Goal: Task Accomplishment & Management: Use online tool/utility

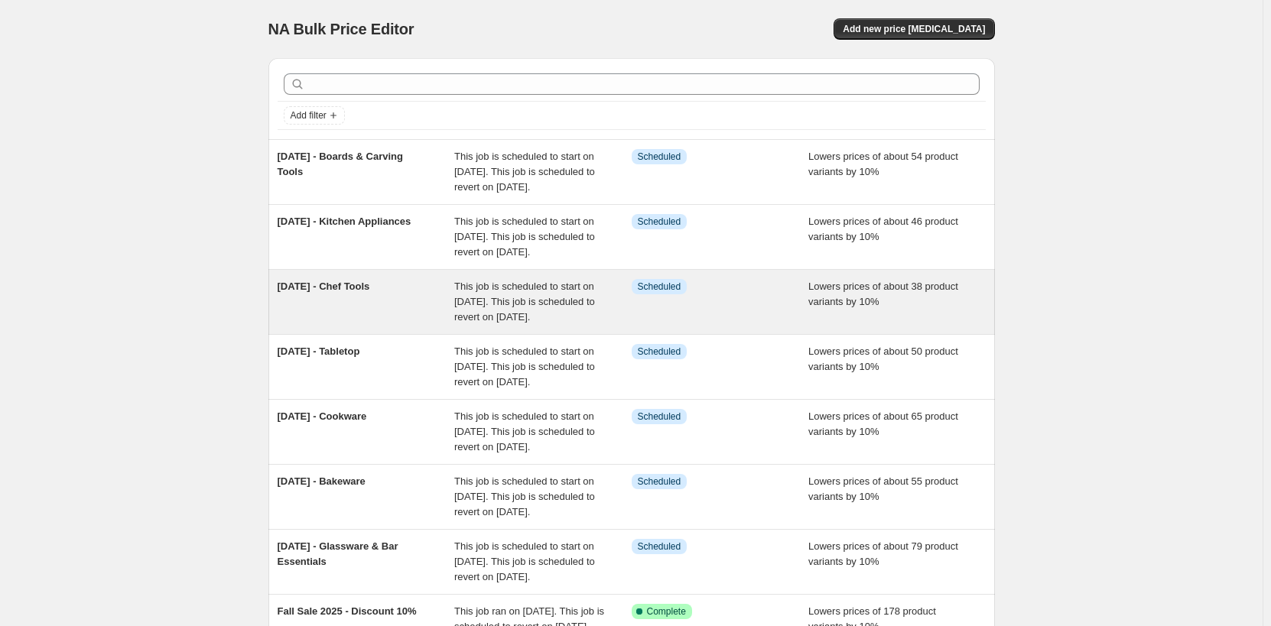
click at [424, 325] on div "[DATE] - Chef Tools" at bounding box center [366, 302] width 177 height 46
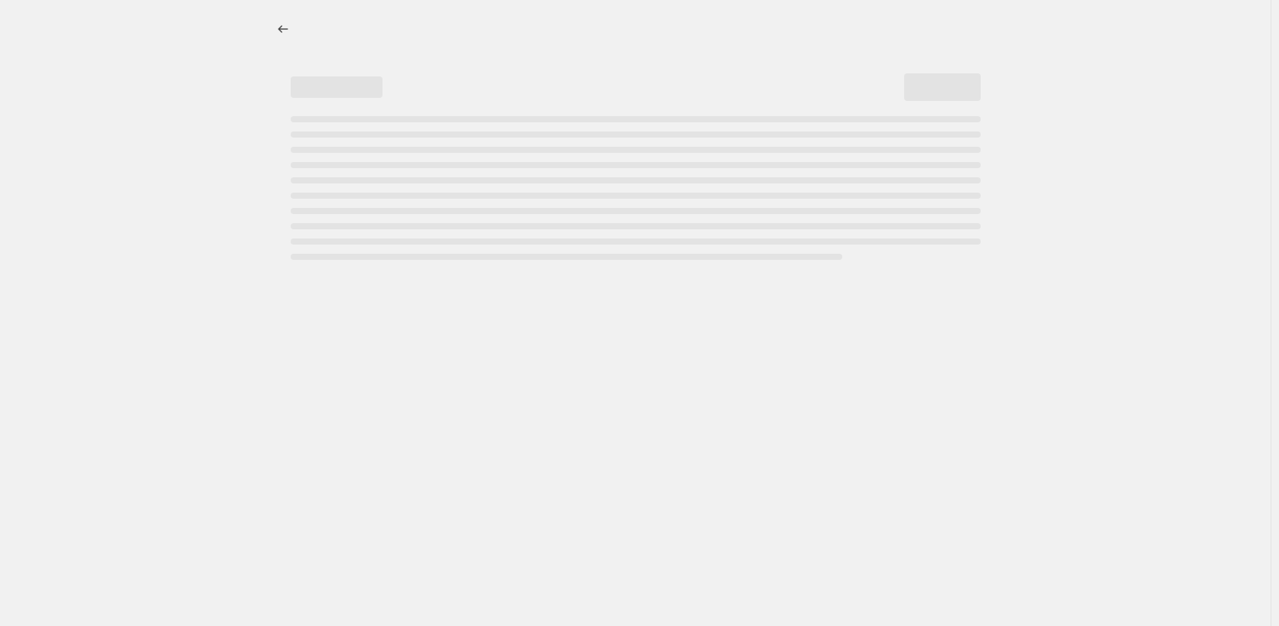
select select "percentage"
select select "no_change"
select select "not_equal"
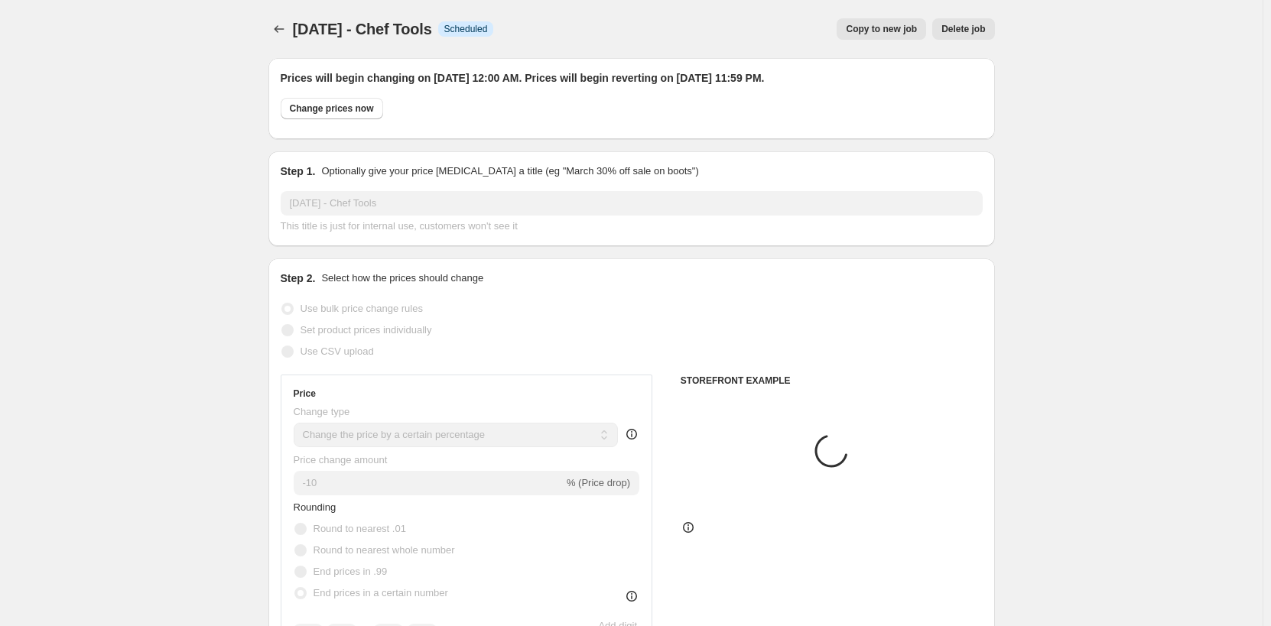
select select "collection"
select select "tag"
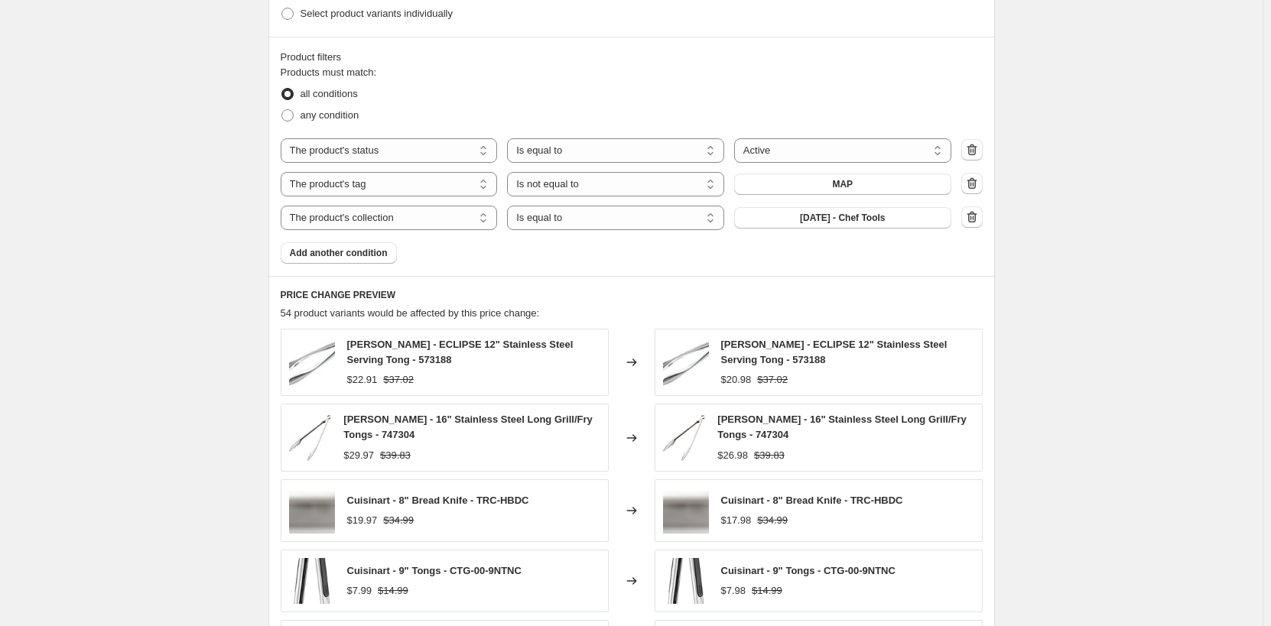
scroll to position [1071, 0]
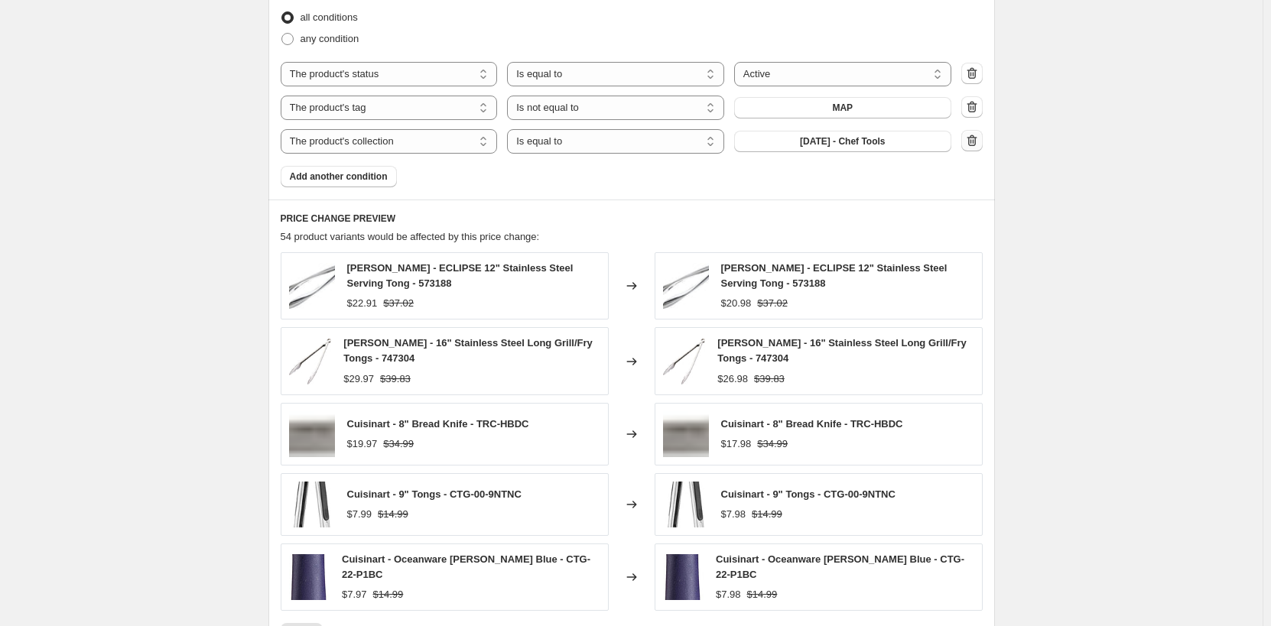
click at [976, 142] on icon "button" at bounding box center [971, 140] width 15 height 15
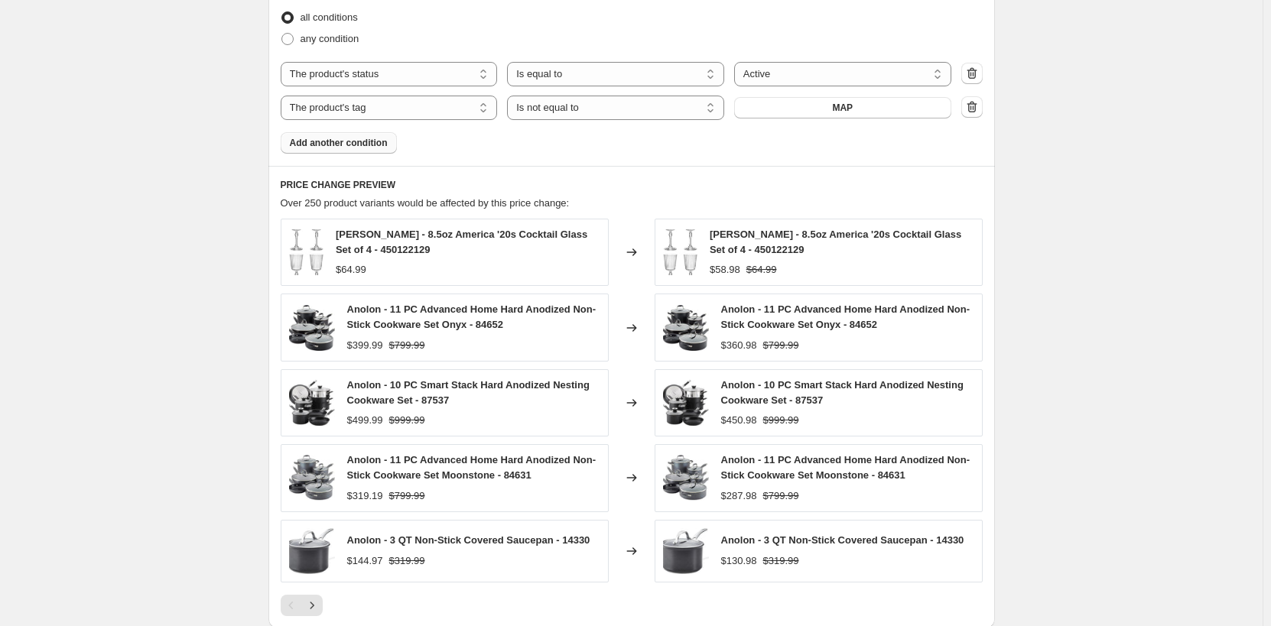
click at [382, 151] on button "Add another condition" at bounding box center [339, 142] width 116 height 21
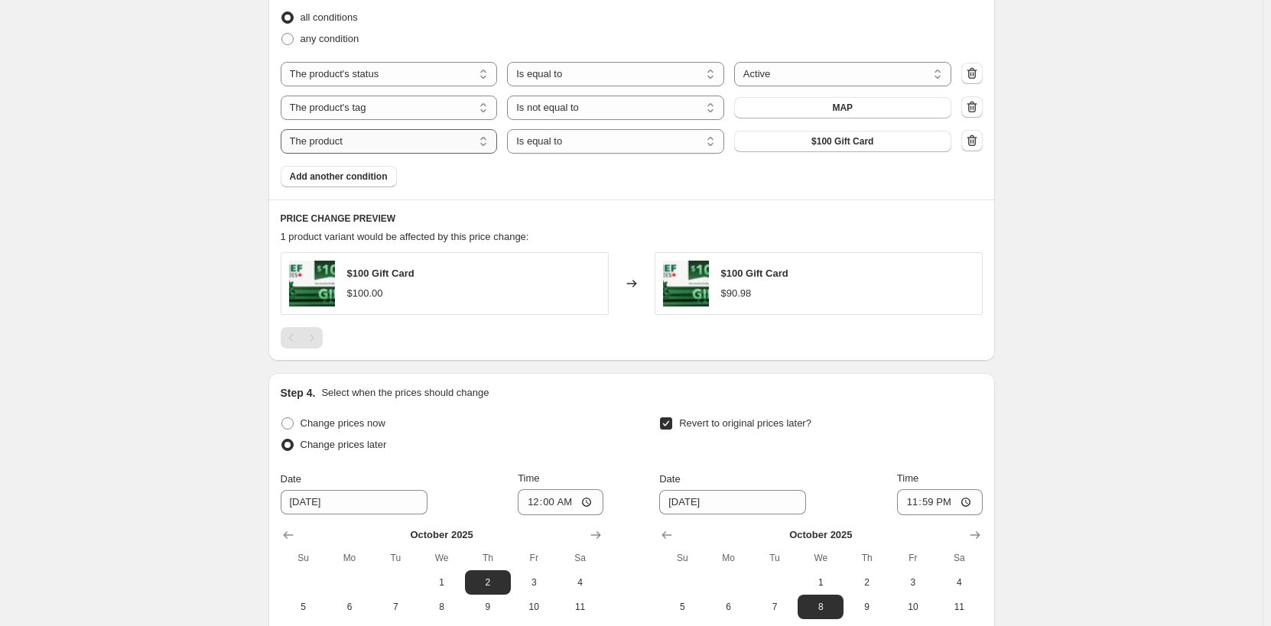
click at [460, 142] on select "The product The product's collection The product's tag The product's vendor The…" at bounding box center [389, 141] width 217 height 24
select select "collection"
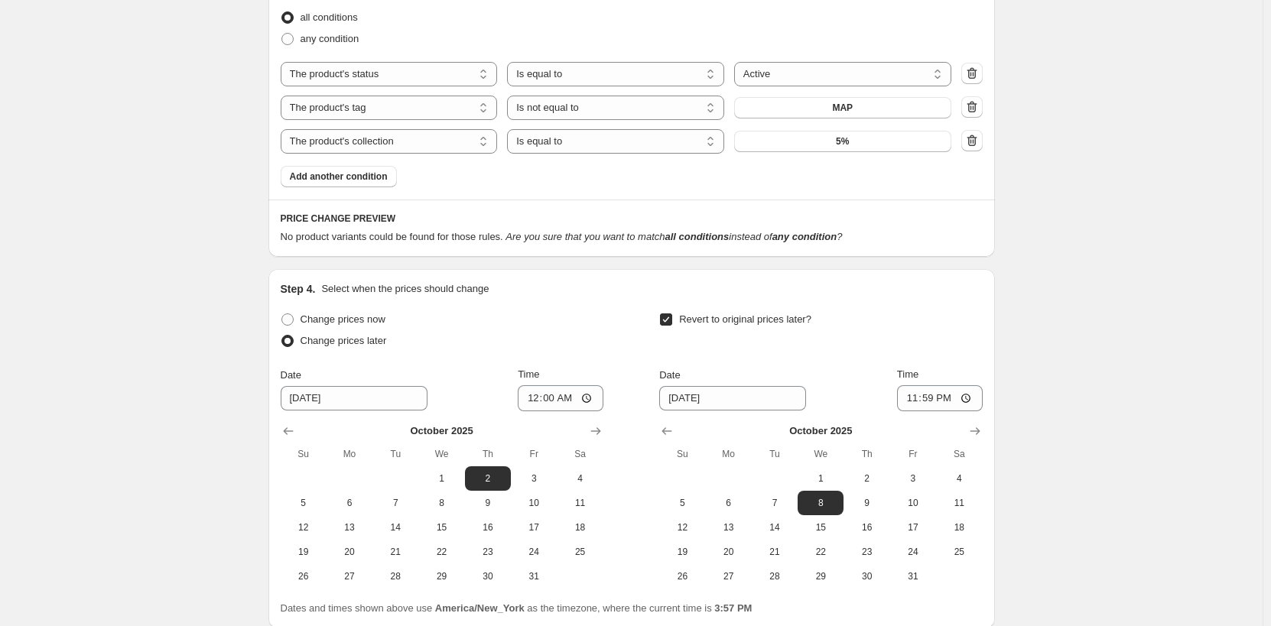
click at [879, 148] on button "5%" at bounding box center [842, 141] width 217 height 21
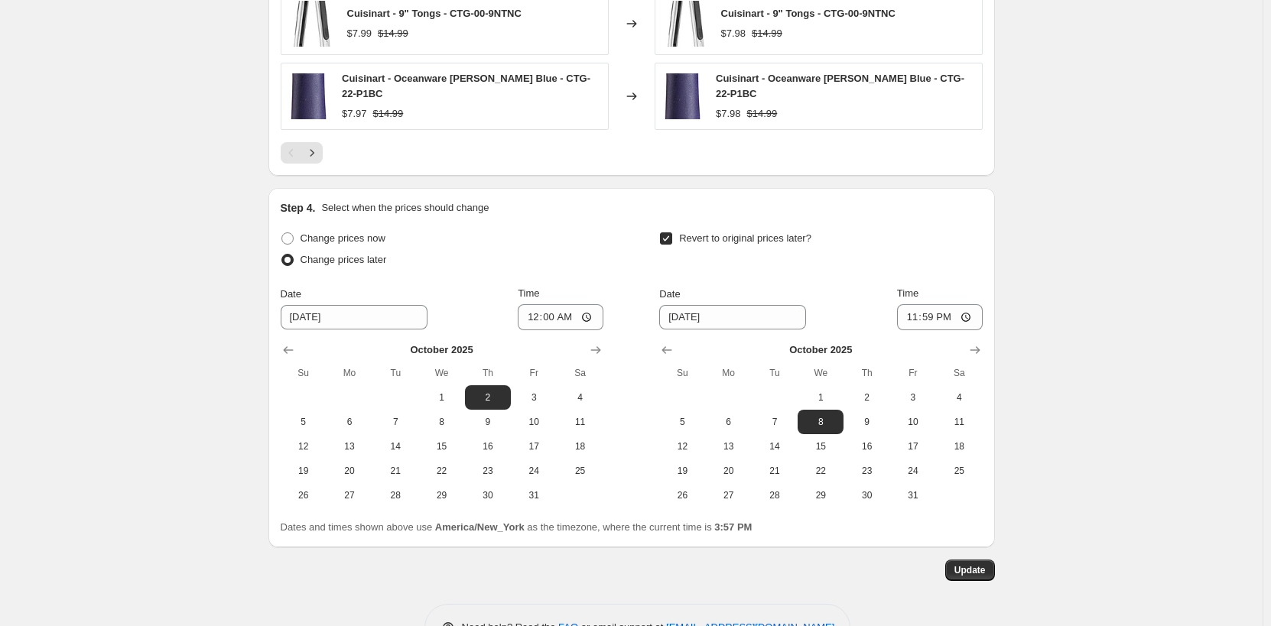
scroll to position [1596, 0]
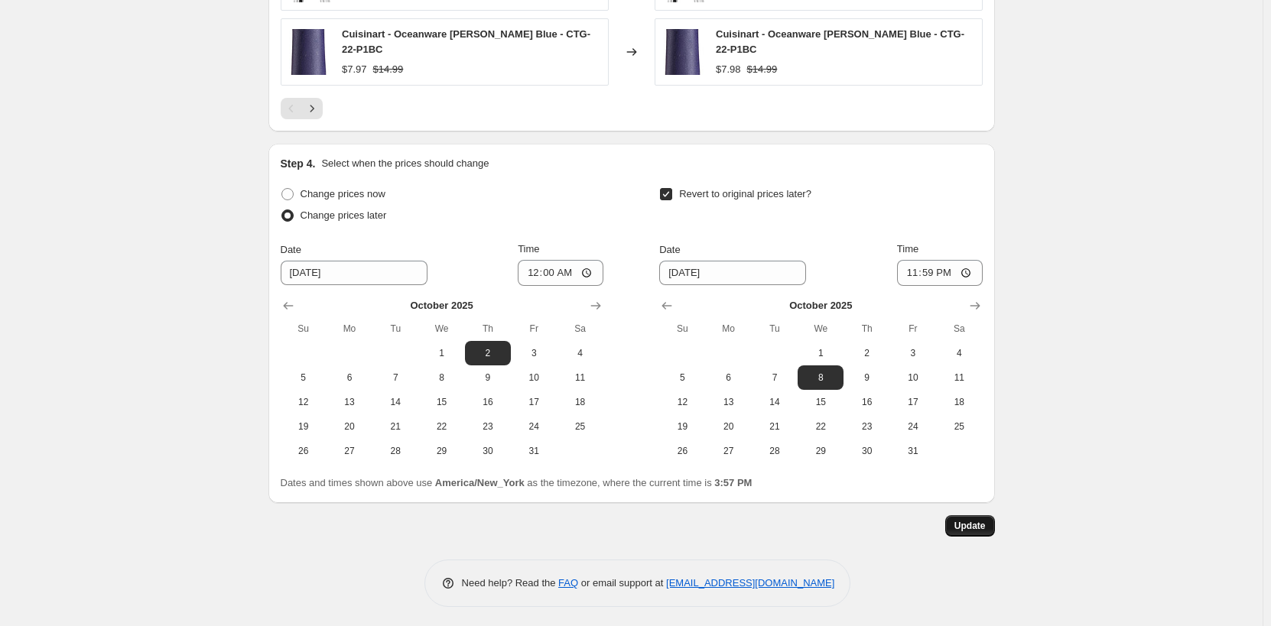
click at [986, 522] on span "Update" at bounding box center [969, 526] width 31 height 12
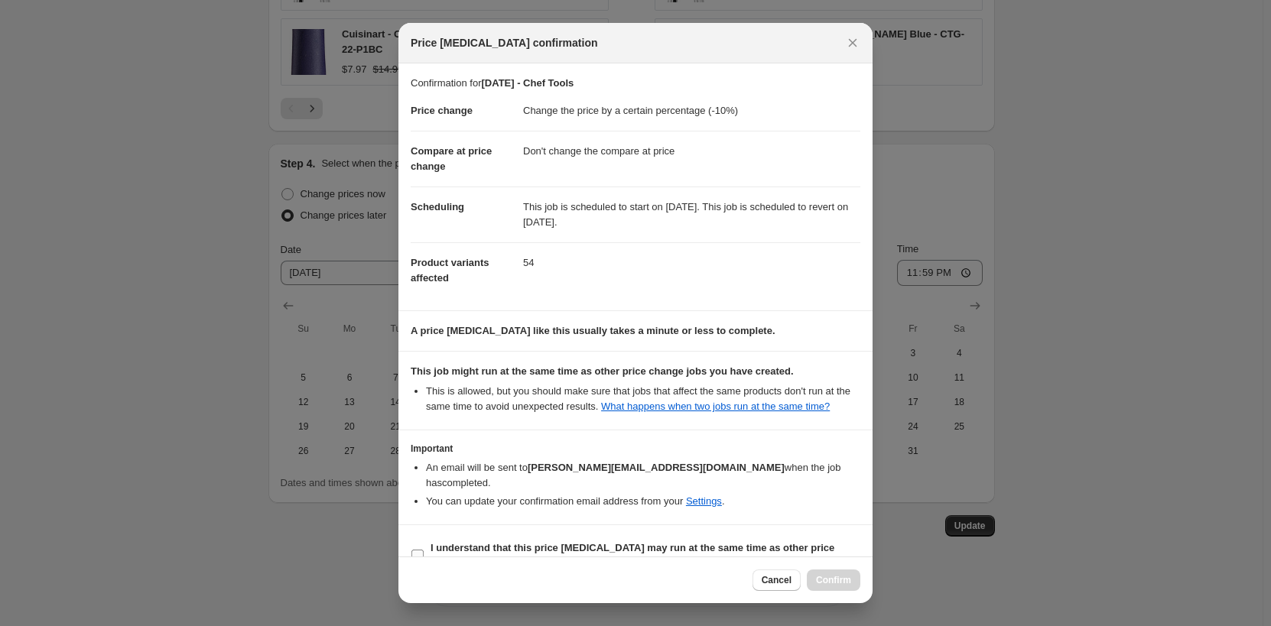
drag, startPoint x: 626, startPoint y: 539, endPoint x: 649, endPoint y: 544, distance: 22.6
click at [626, 541] on span "I understand that this price [MEDICAL_DATA] may run at the same time as other p…" at bounding box center [646, 556] width 430 height 31
click at [424, 550] on input "I understand that this price [MEDICAL_DATA] may run at the same time as other p…" at bounding box center [417, 556] width 12 height 12
checkbox input "true"
click at [840, 575] on span "Confirm" at bounding box center [833, 580] width 35 height 12
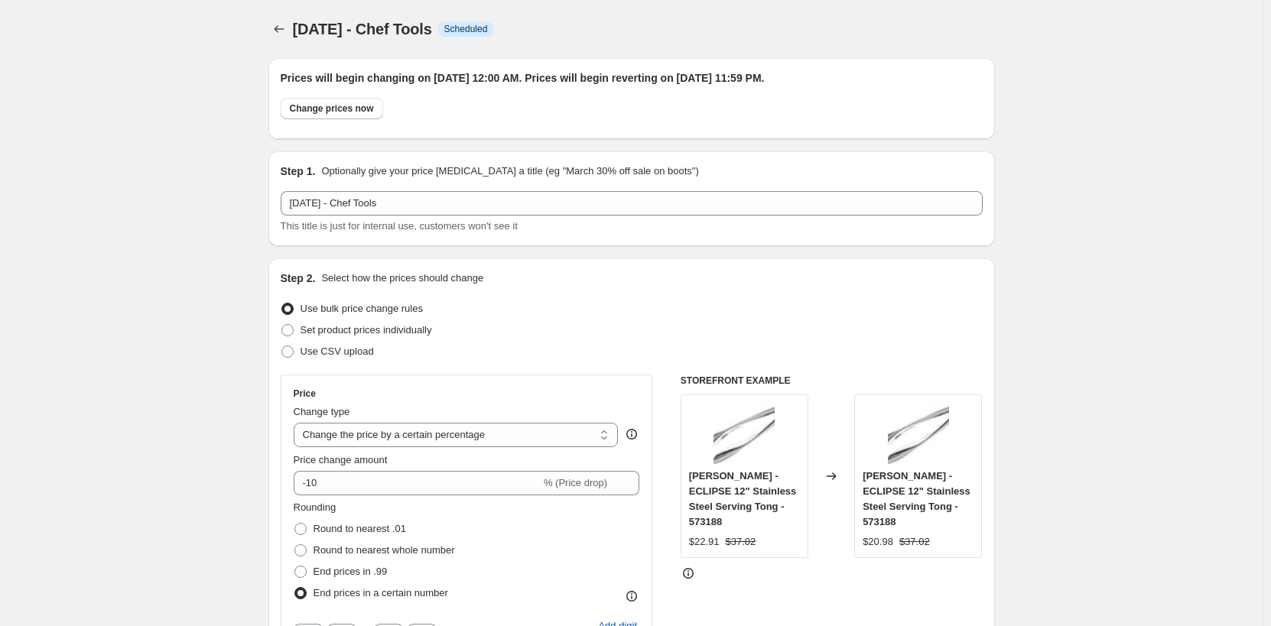
scroll to position [1596, 0]
